Goal: Information Seeking & Learning: Find specific fact

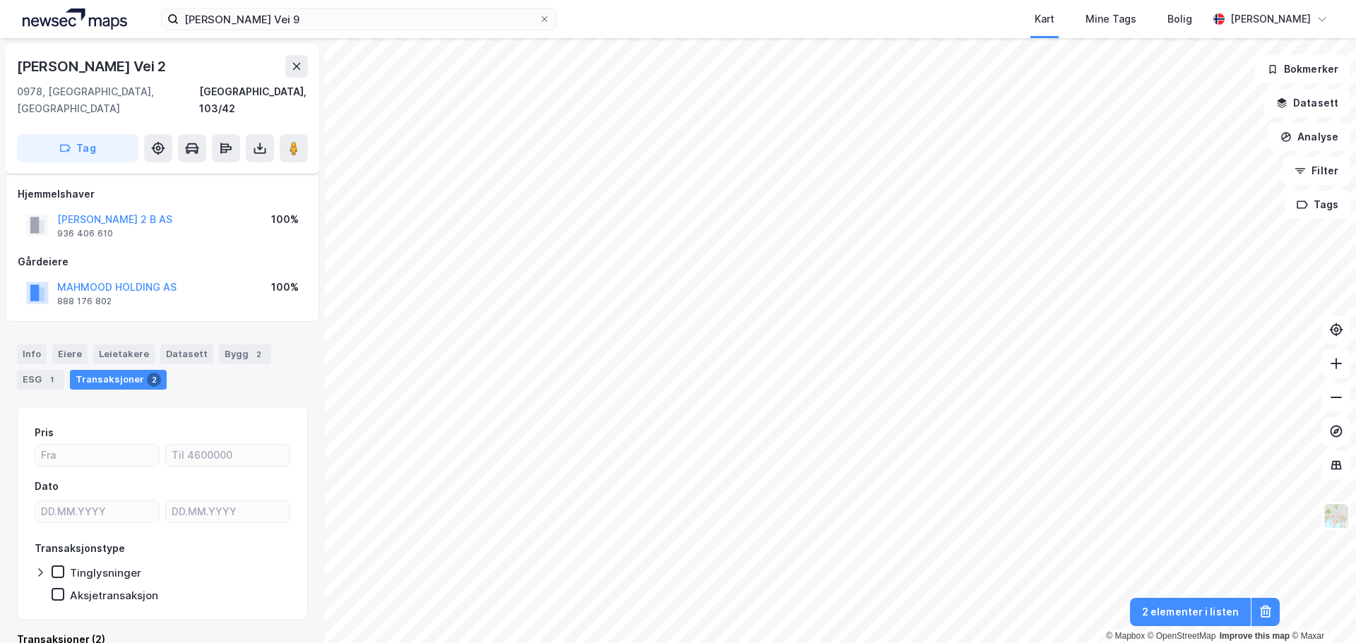
scroll to position [23, 0]
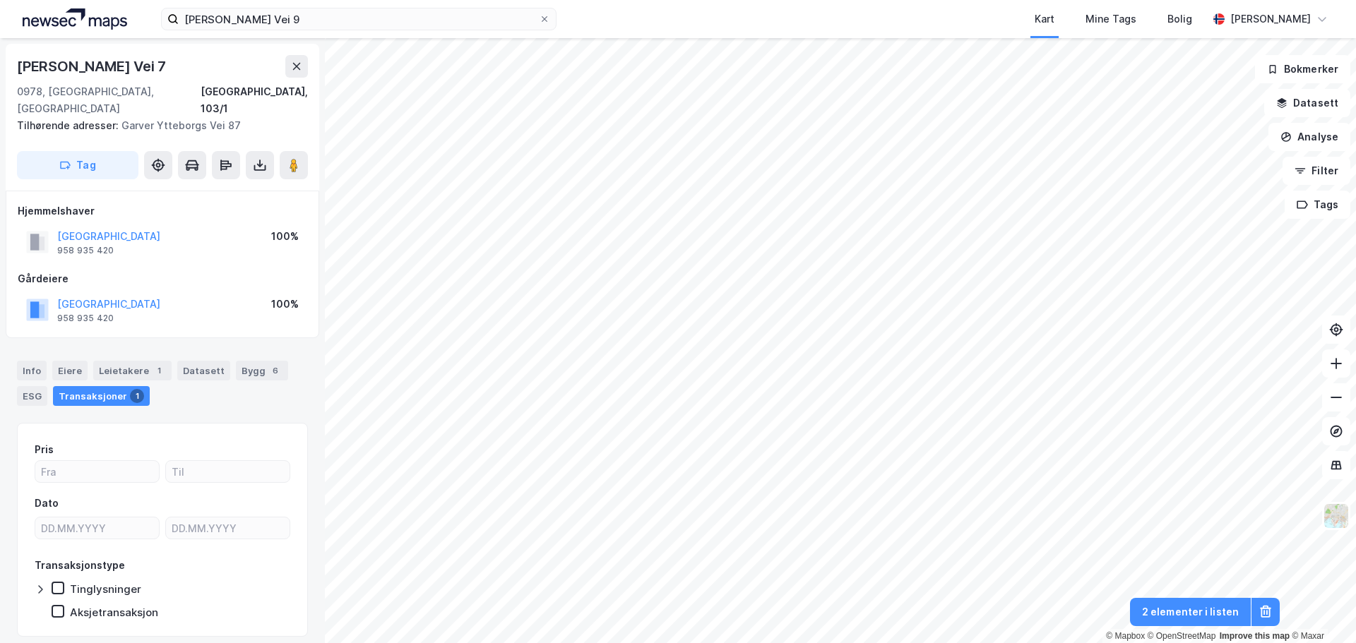
scroll to position [1, 0]
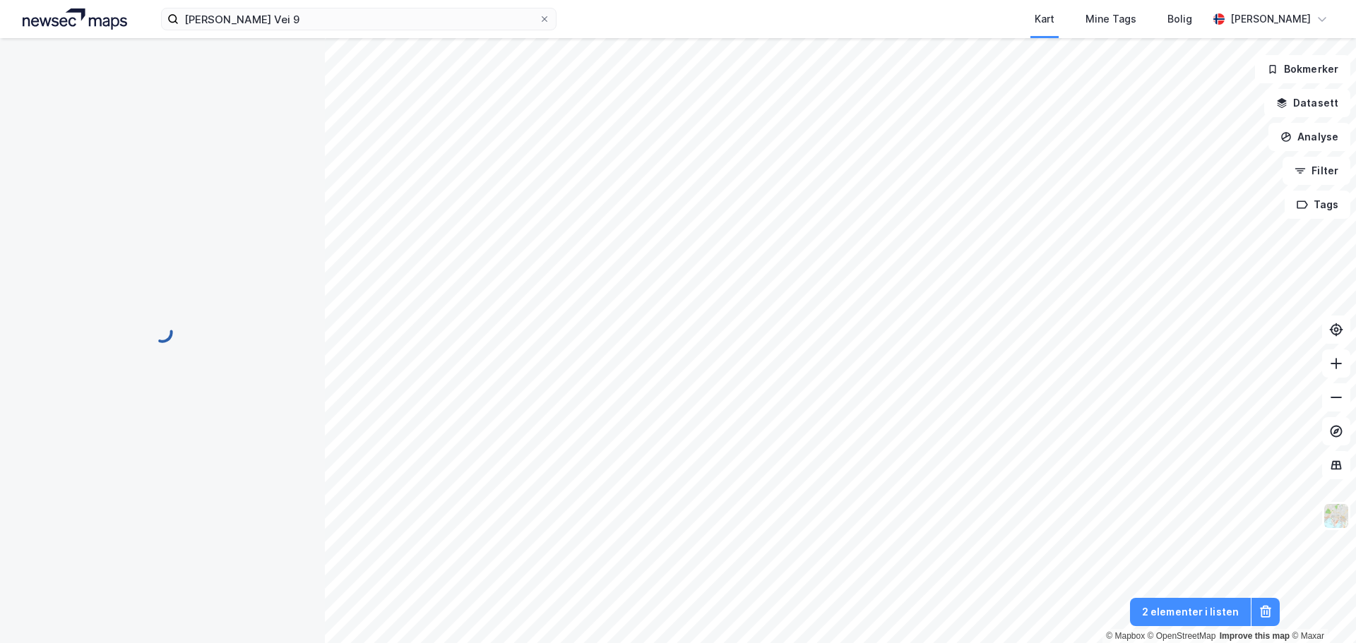
scroll to position [1, 0]
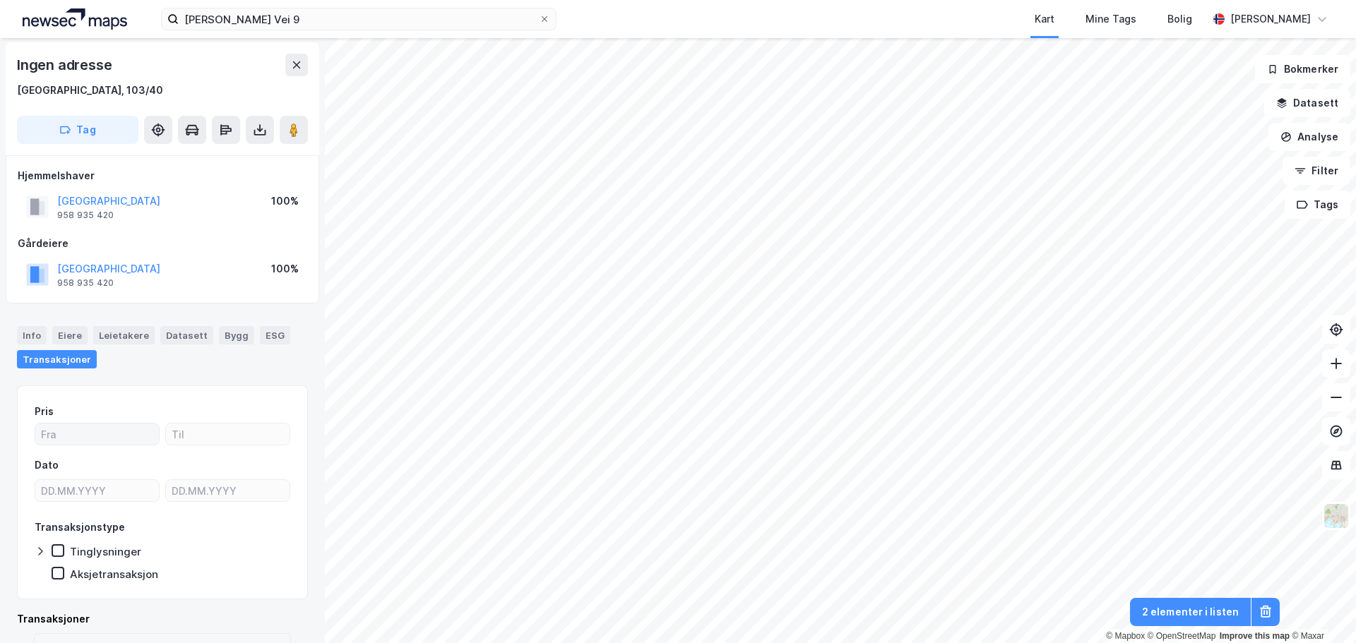
scroll to position [72, 0]
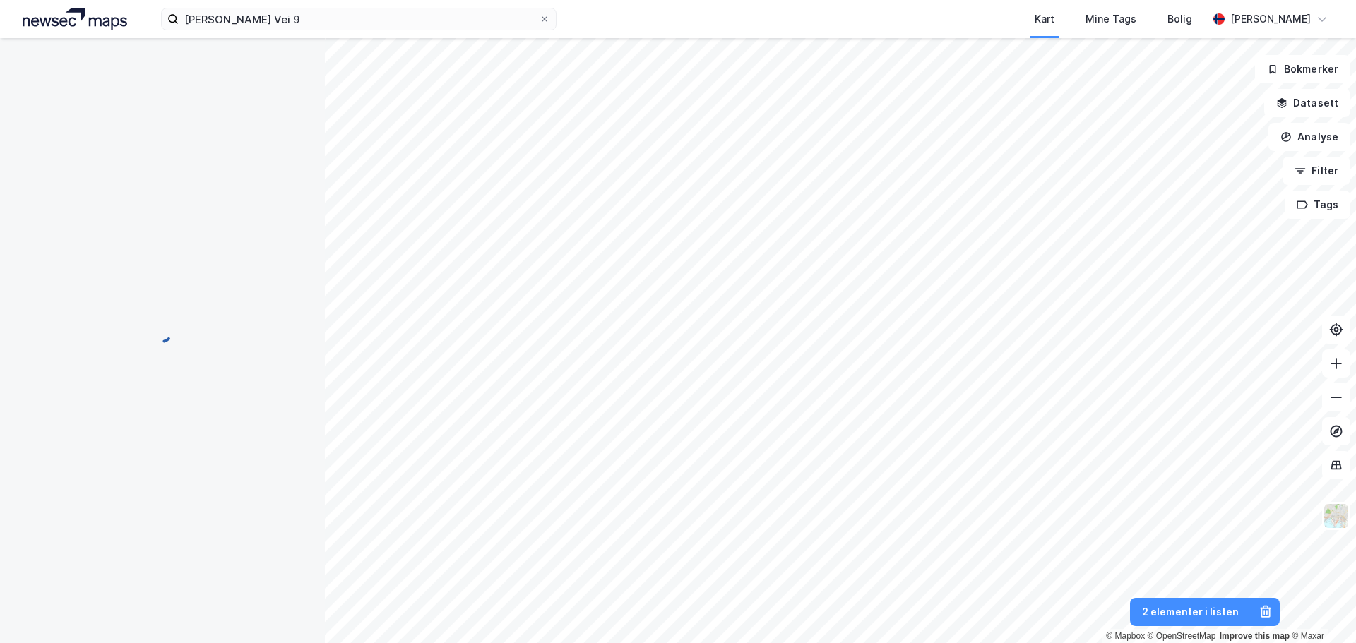
scroll to position [11, 0]
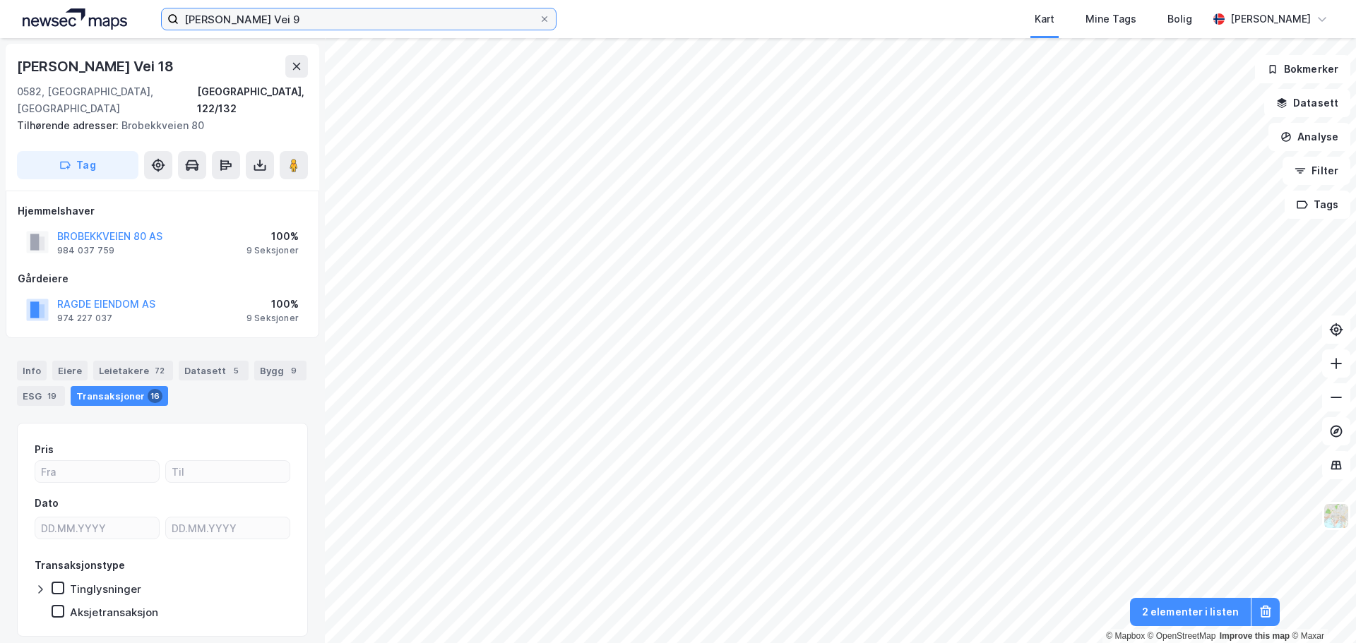
click at [445, 9] on input "[PERSON_NAME] Vei 9" at bounding box center [359, 18] width 360 height 21
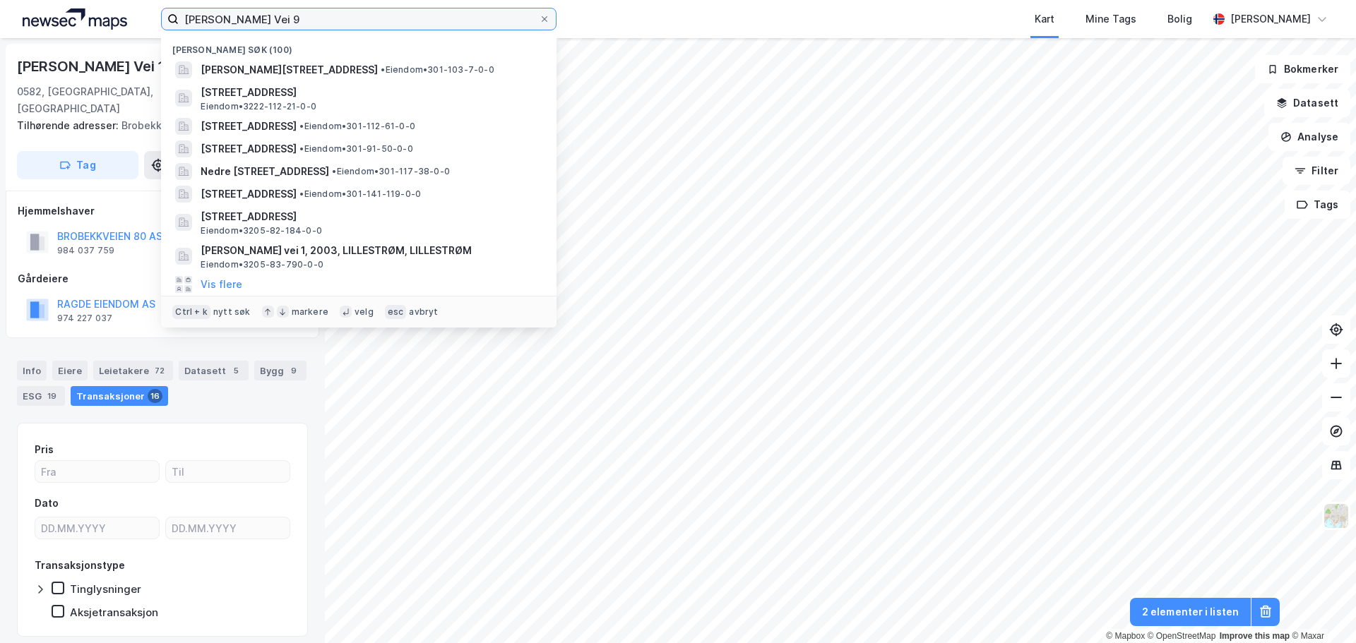
click at [445, 9] on input "[PERSON_NAME] Vei 9" at bounding box center [359, 18] width 360 height 21
paste input "[STREET_ADDRESS]"
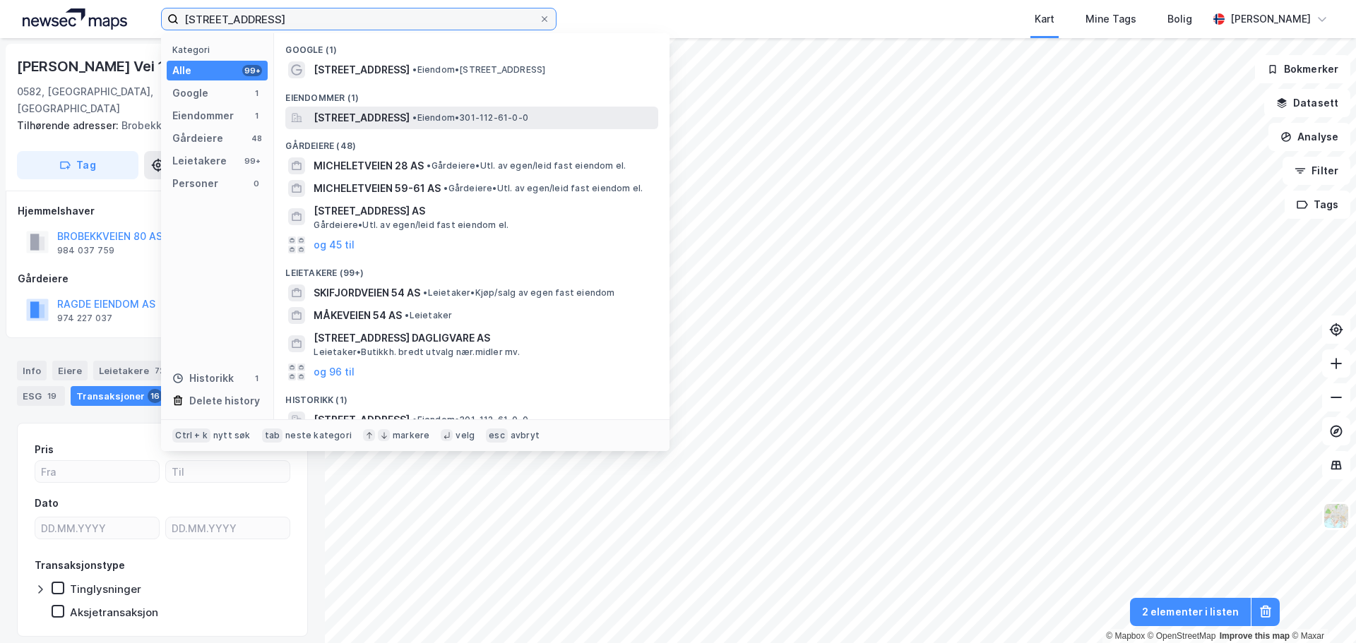
type input "[STREET_ADDRESS]"
click at [409, 123] on span "[STREET_ADDRESS]" at bounding box center [361, 117] width 96 height 17
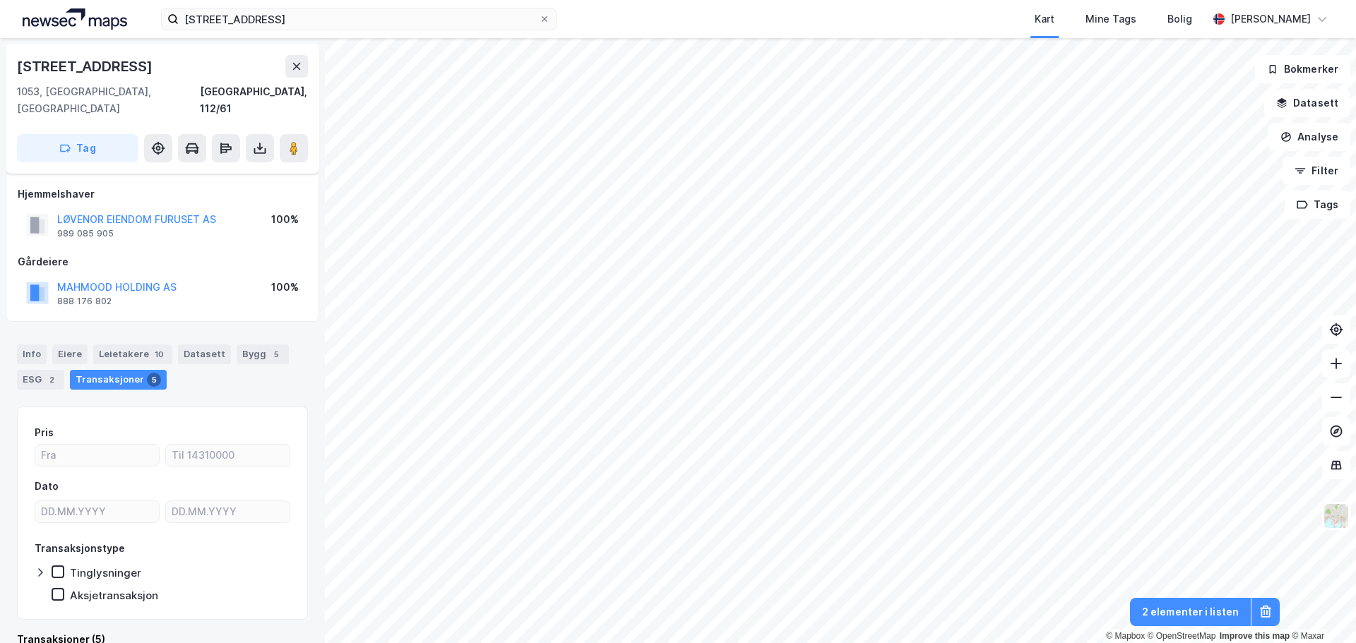
scroll to position [9, 0]
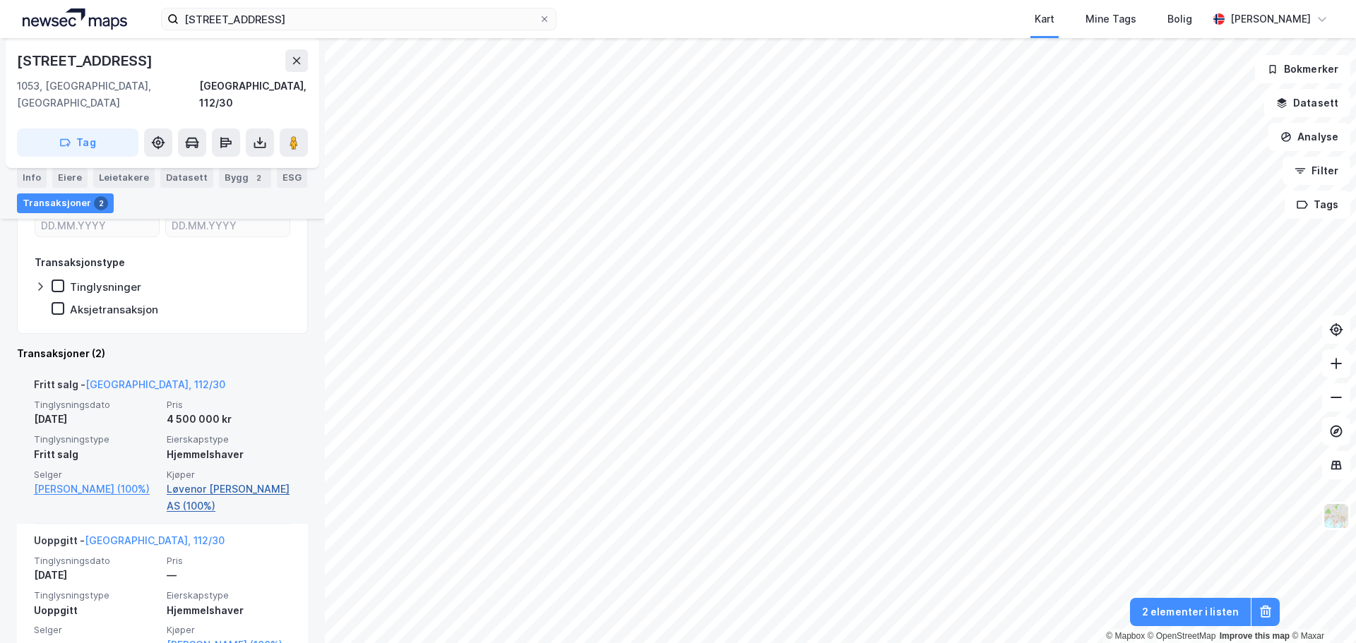
scroll to position [305, 0]
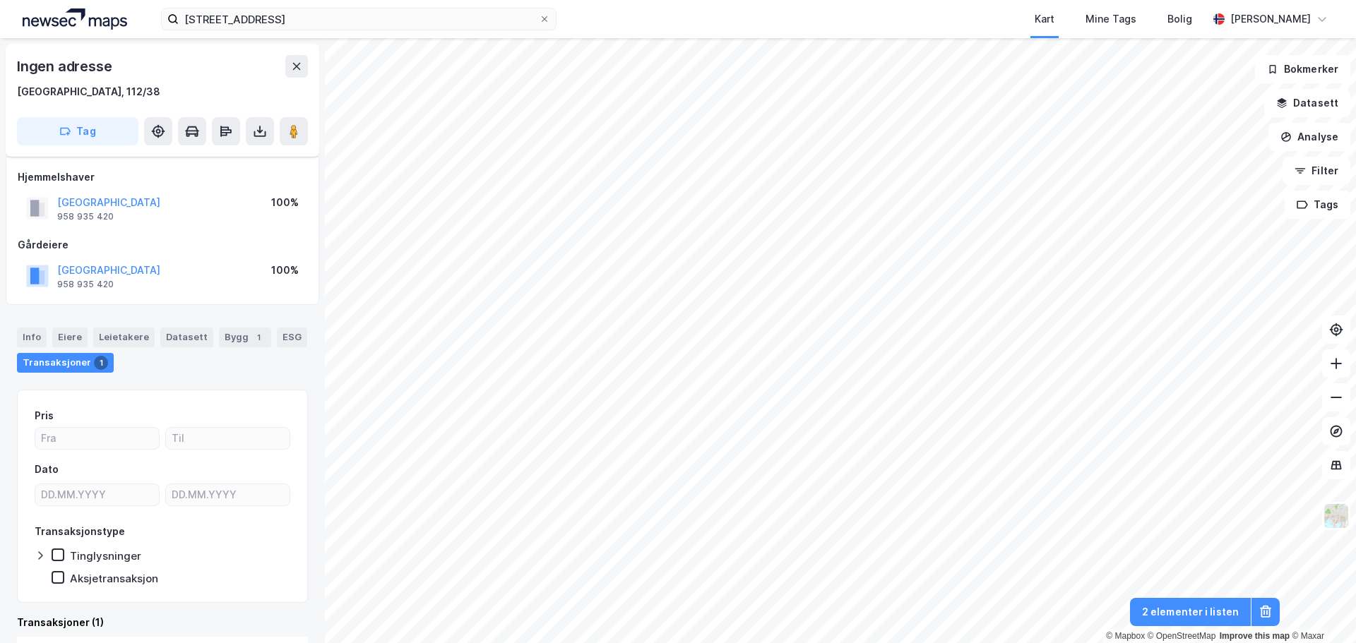
scroll to position [11, 0]
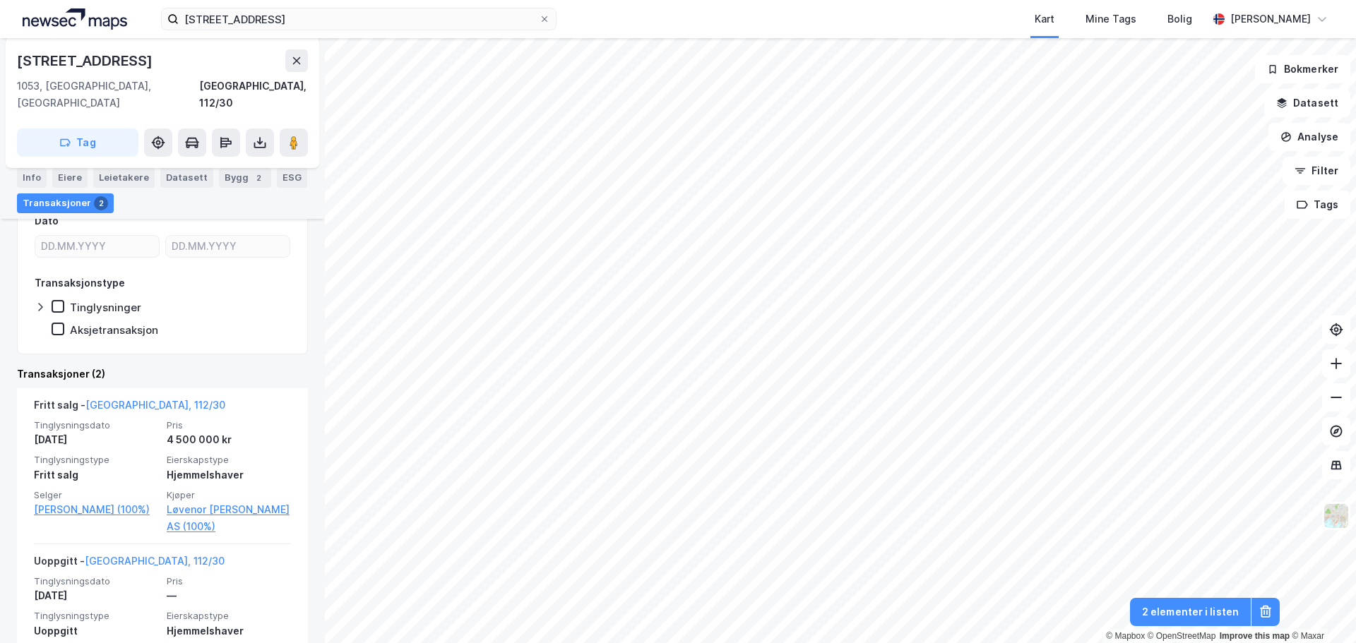
scroll to position [305, 0]
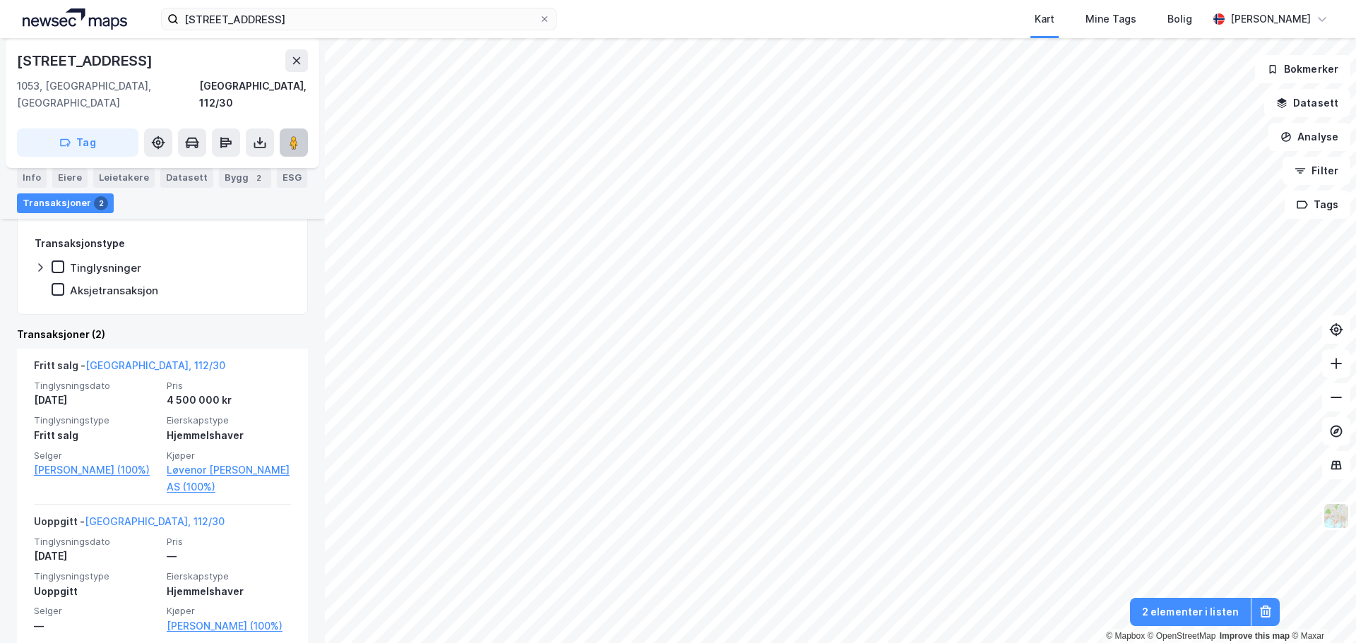
click at [298, 136] on button at bounding box center [294, 142] width 28 height 28
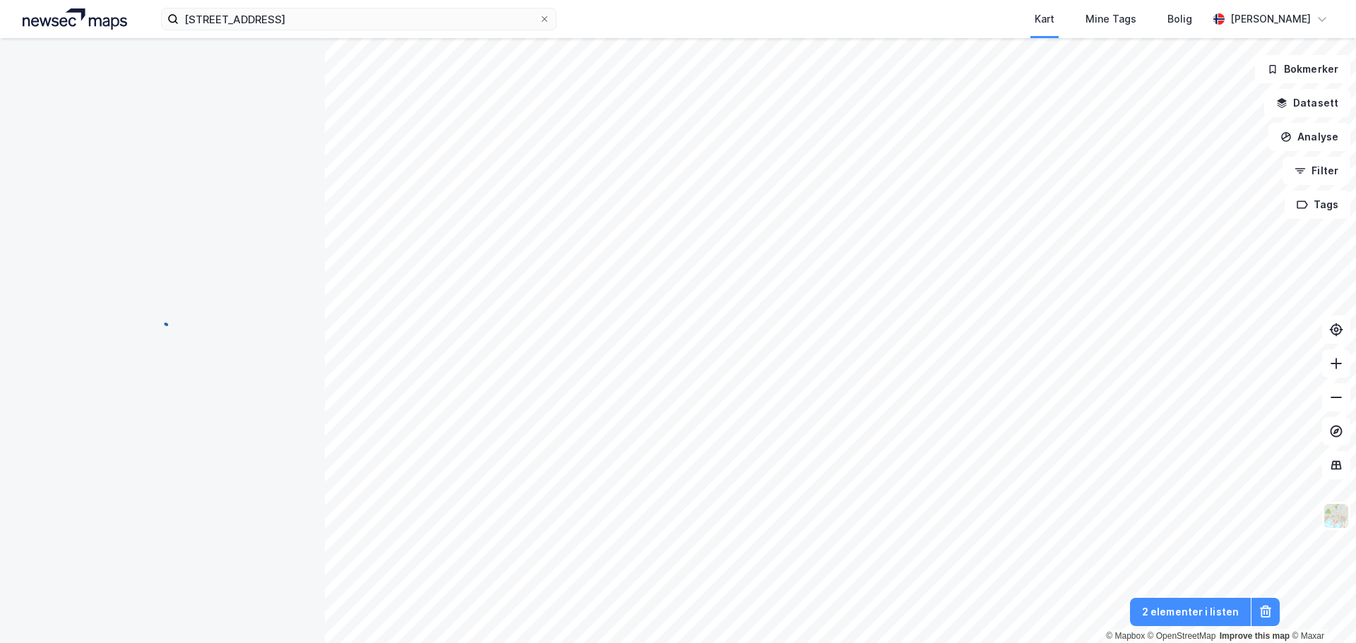
scroll to position [11, 0]
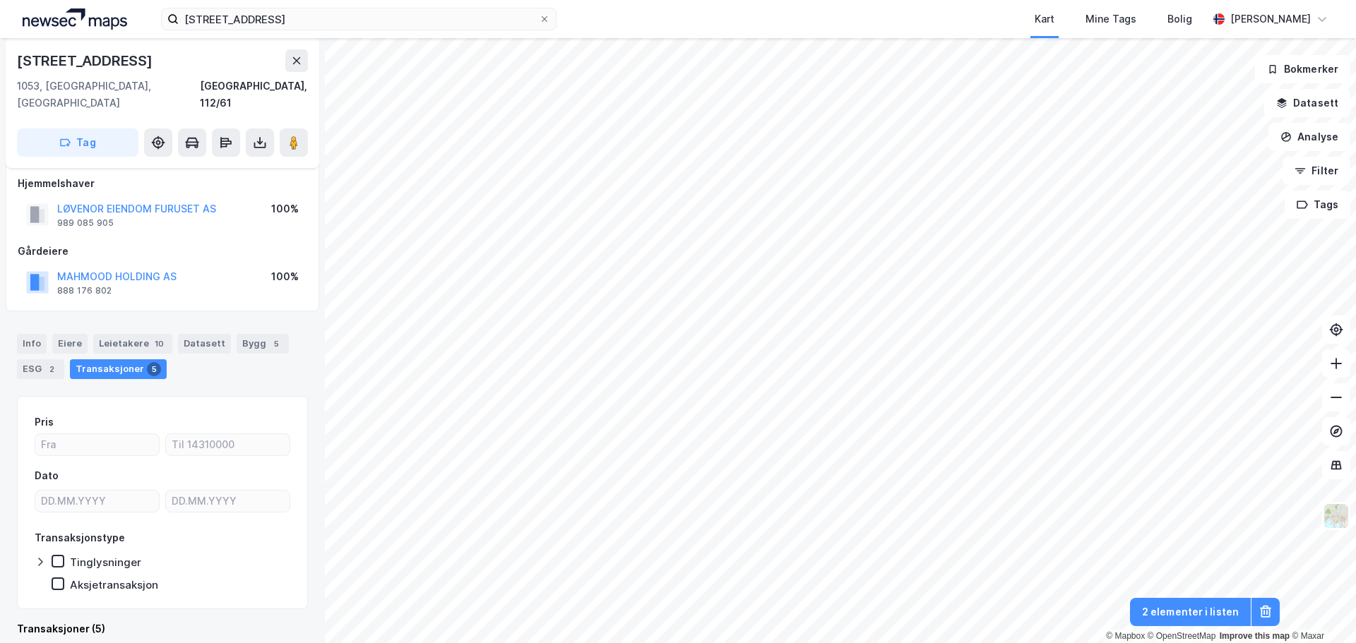
click at [480, 642] on html "[STREET_ADDRESS] Kart Mine Tags Bolig [PERSON_NAME] © Mapbox © OpenStreetMap Im…" at bounding box center [678, 321] width 1356 height 643
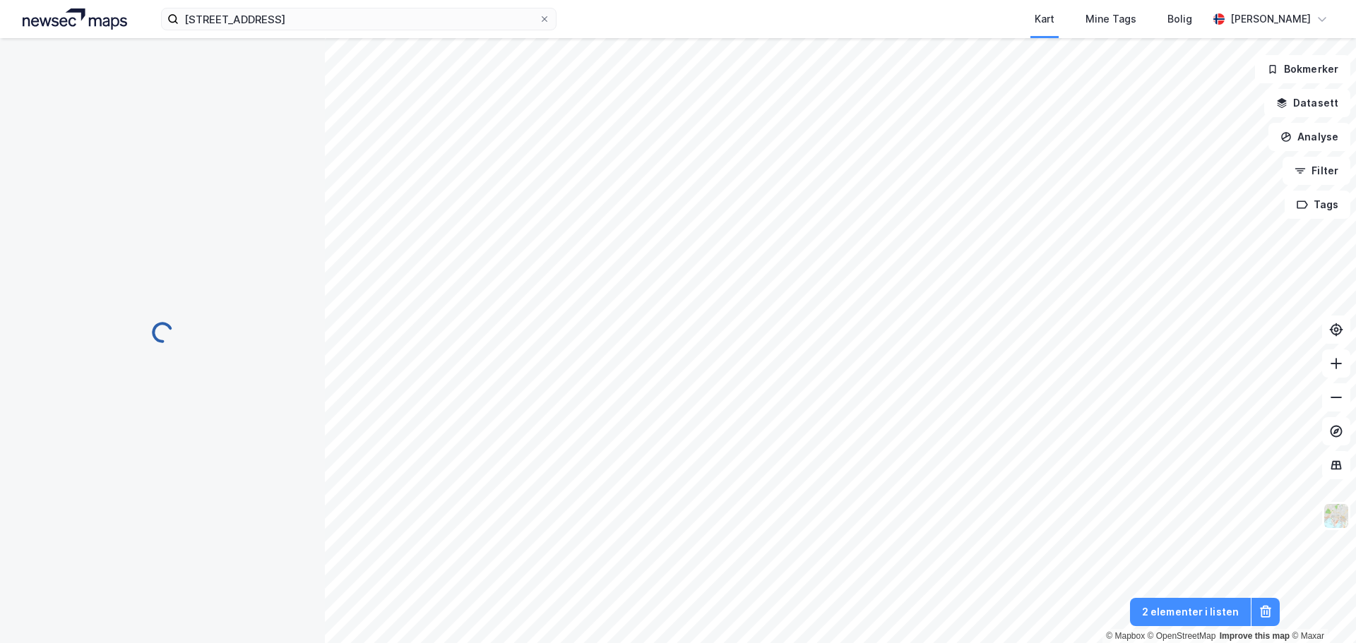
scroll to position [11, 0]
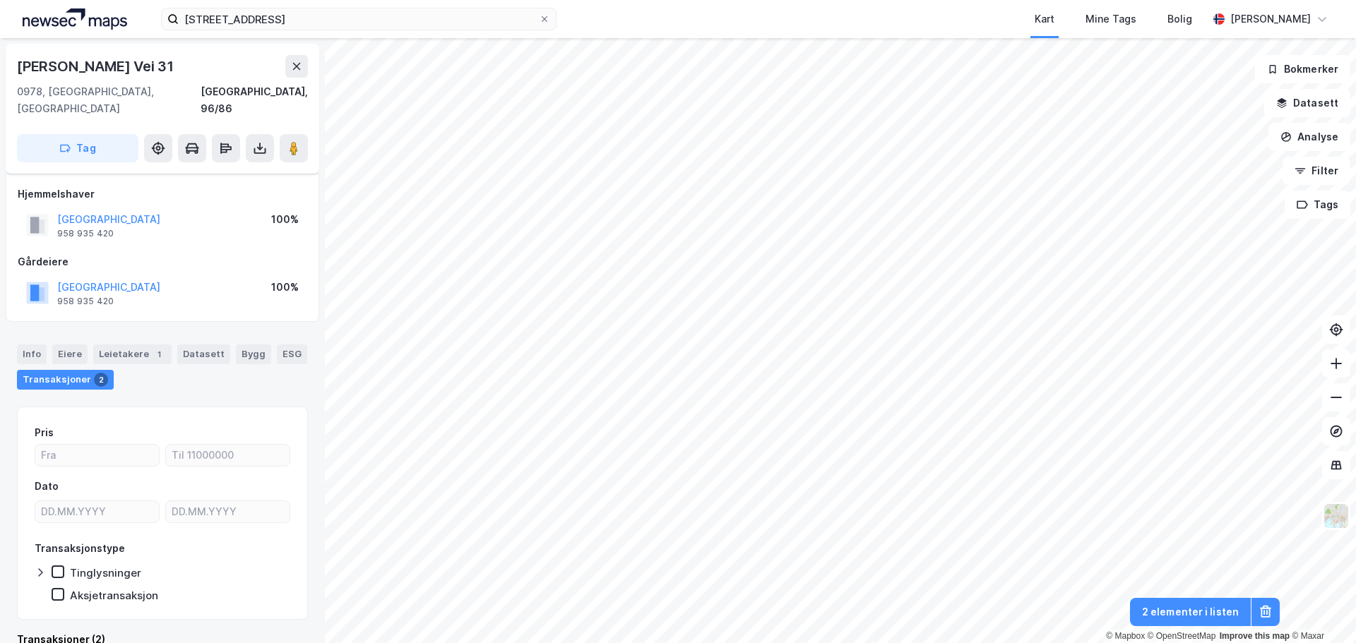
scroll to position [9, 0]
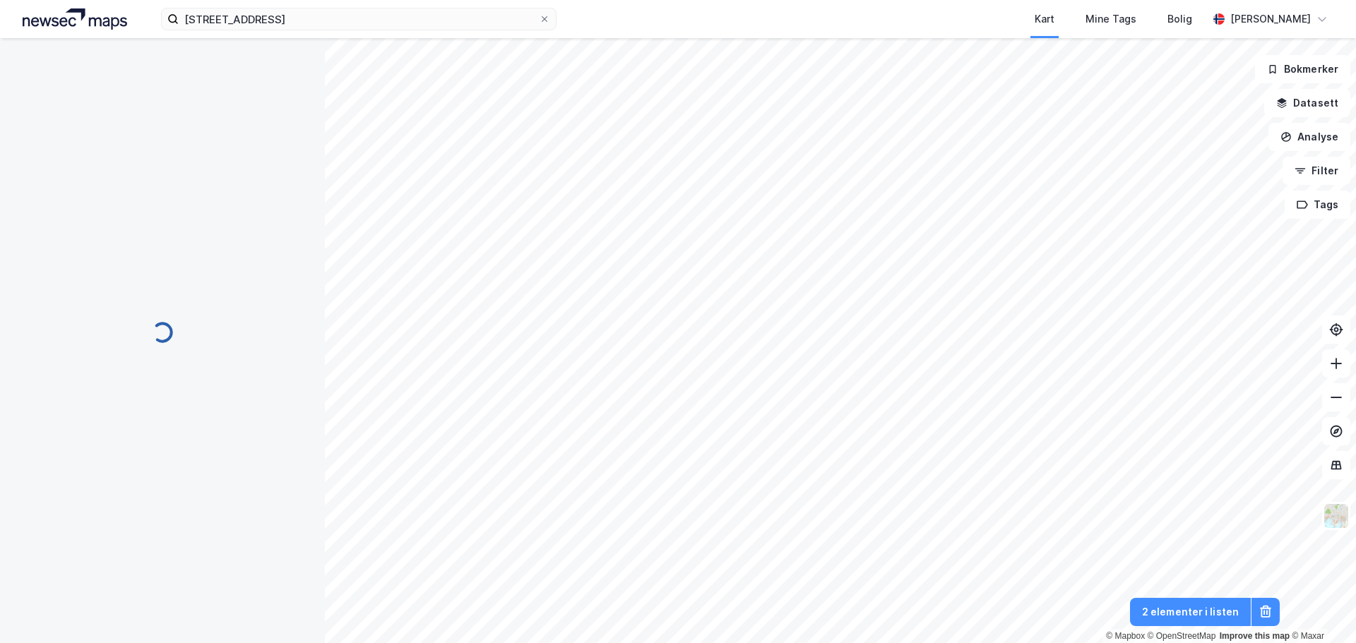
scroll to position [44, 0]
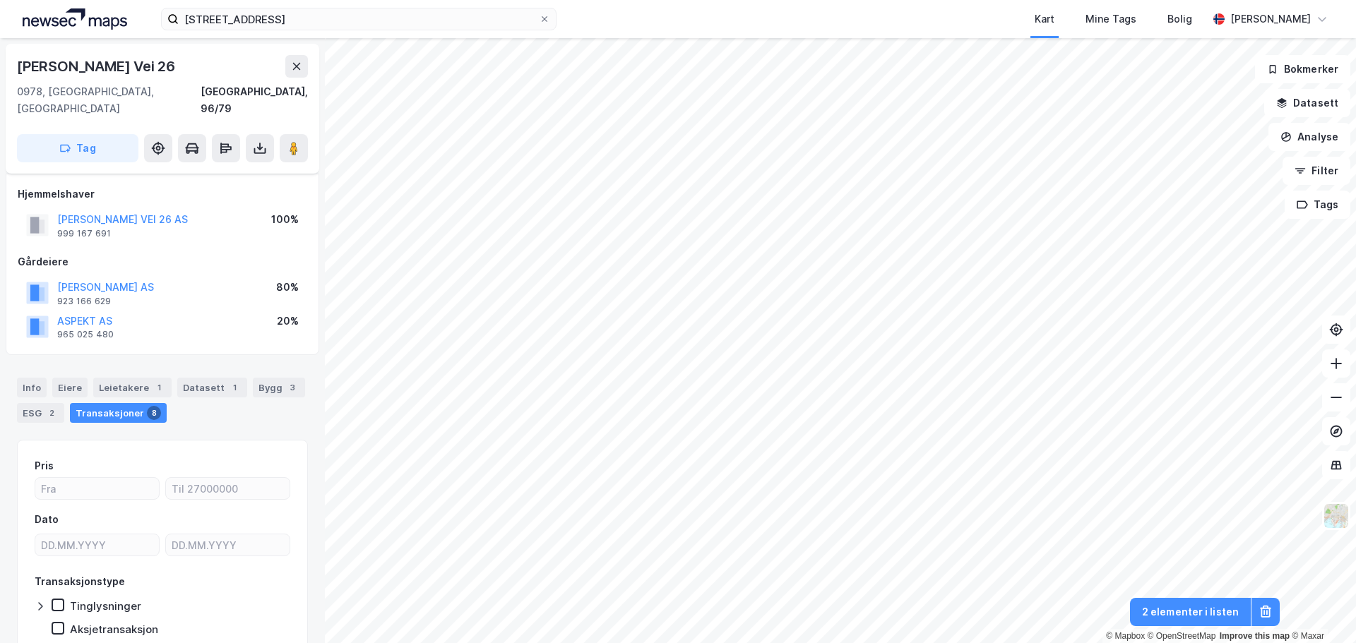
scroll to position [44, 0]
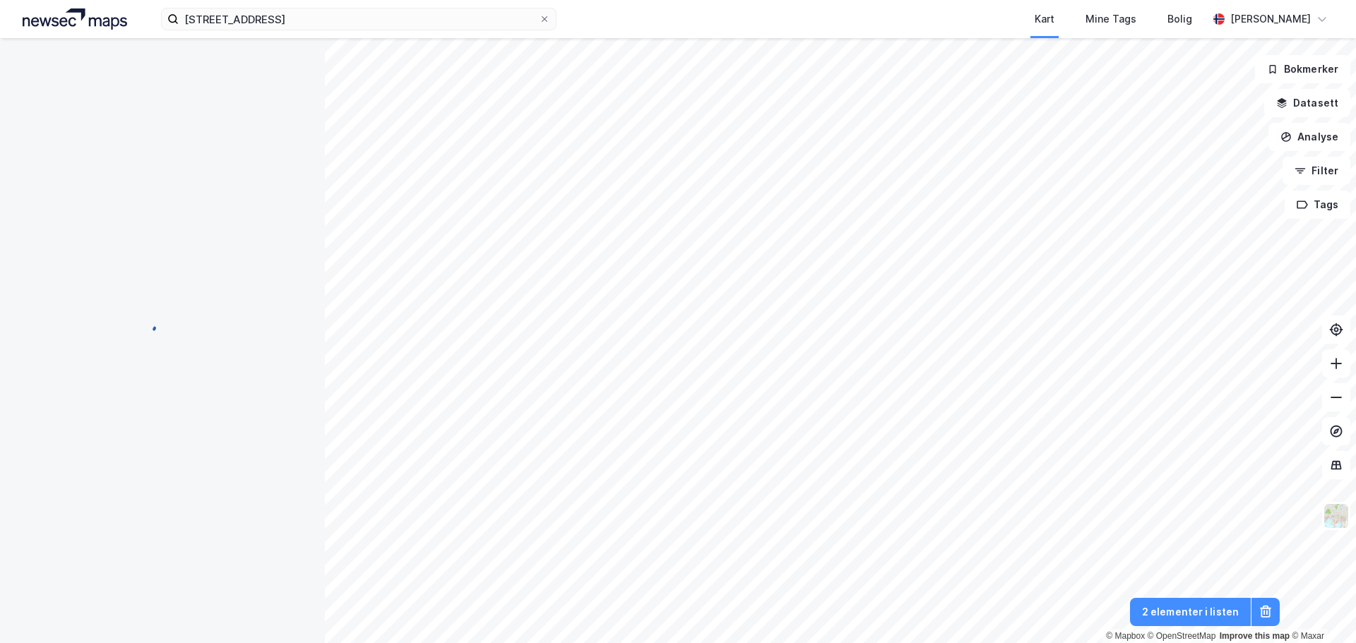
scroll to position [44, 0]
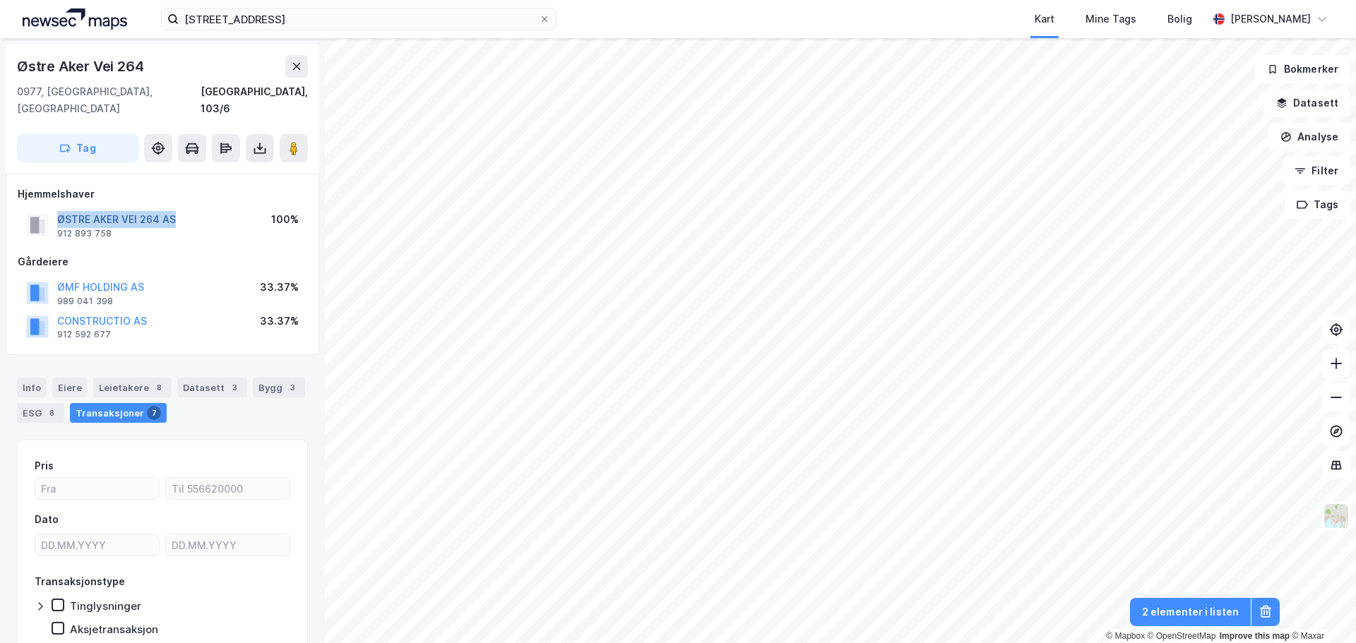
drag, startPoint x: 213, startPoint y: 201, endPoint x: 59, endPoint y: 201, distance: 154.6
click at [59, 208] on div "ØSTRE AKER VEI 264 AS 912 893 758 100%" at bounding box center [162, 225] width 289 height 34
copy button "ØSTRE AKER VEI 264 AS"
